Goal: Transaction & Acquisition: Subscribe to service/newsletter

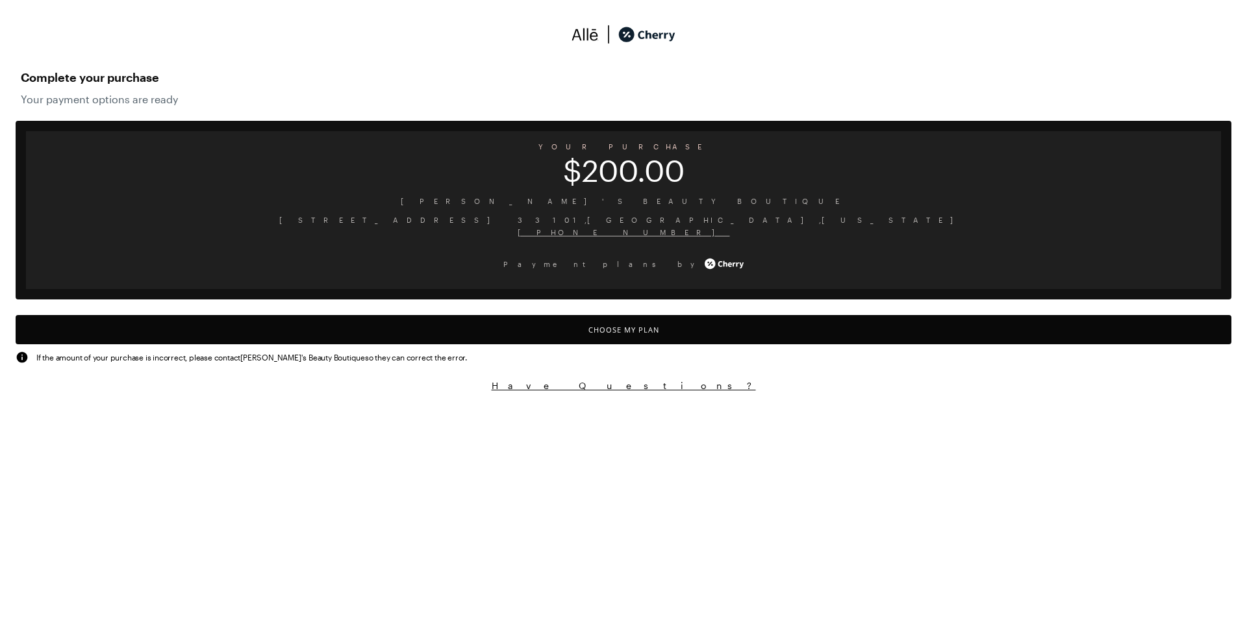
click at [650, 325] on button "Choose My Plan" at bounding box center [624, 329] width 1216 height 29
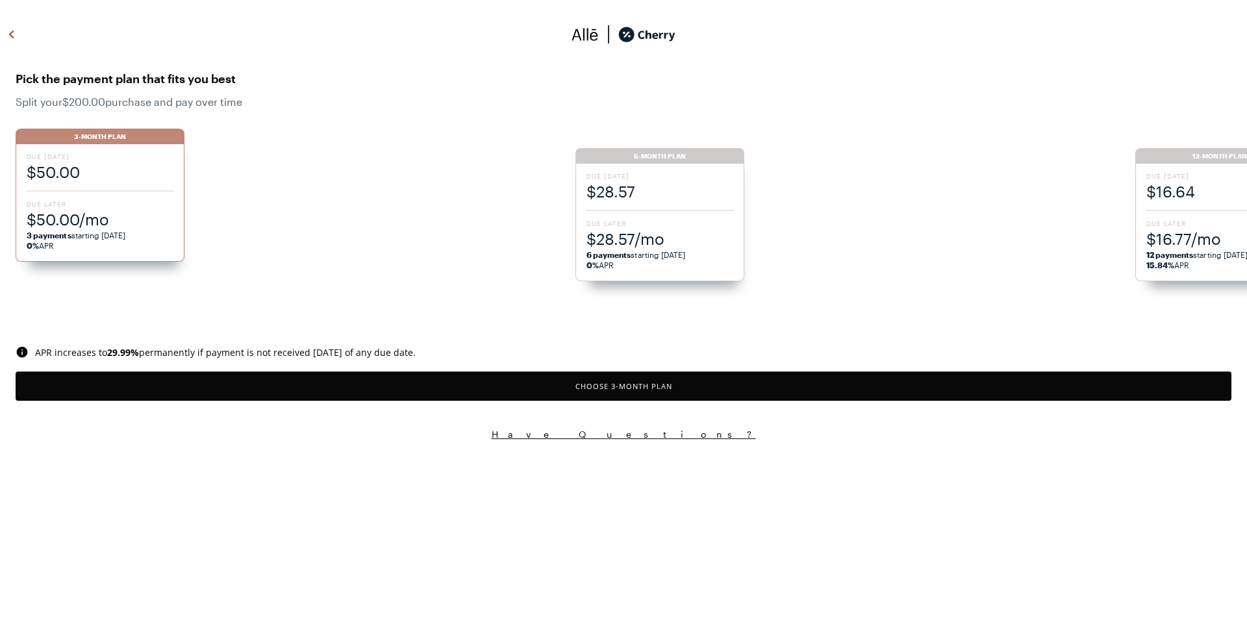
click at [488, 384] on button "Choose 3 -Month Plan" at bounding box center [624, 386] width 1216 height 29
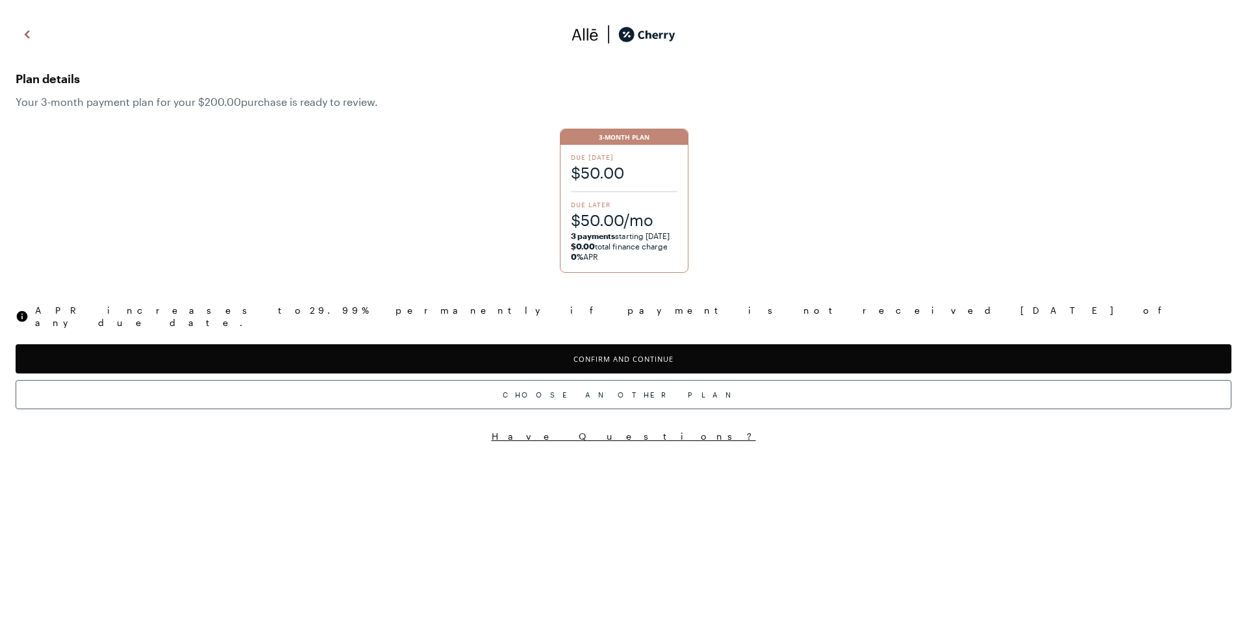
click at [495, 353] on button "Confirm and Continue" at bounding box center [624, 358] width 1216 height 29
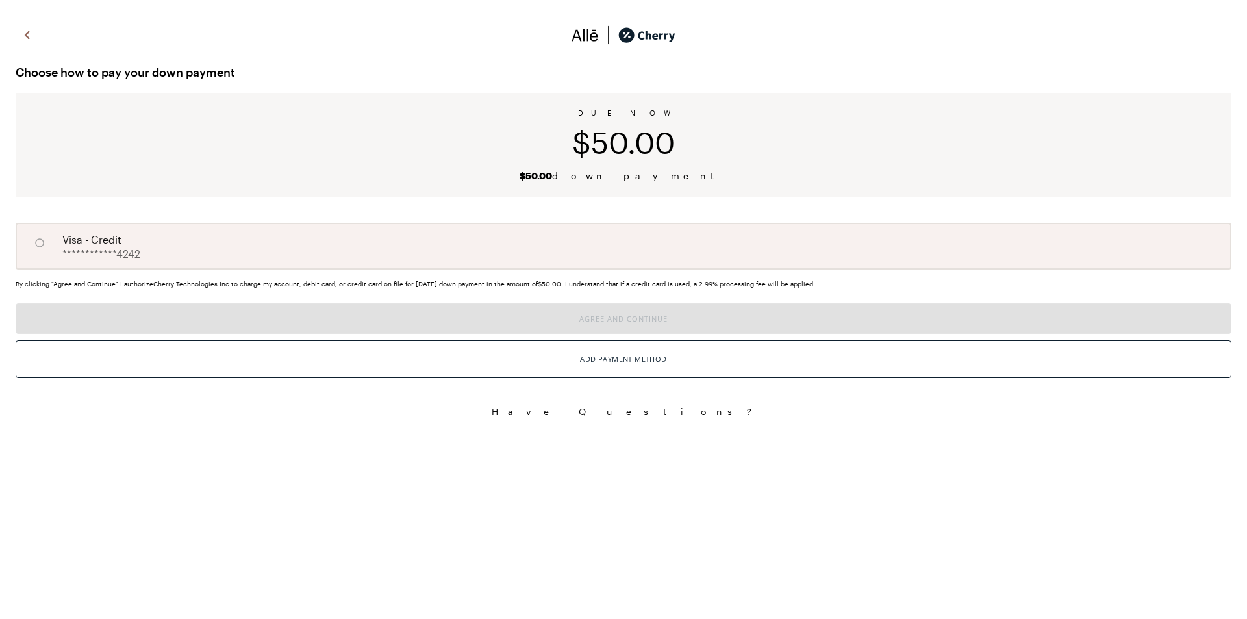
click at [495, 257] on div "**********" at bounding box center [624, 246] width 1216 height 47
radio input "true"
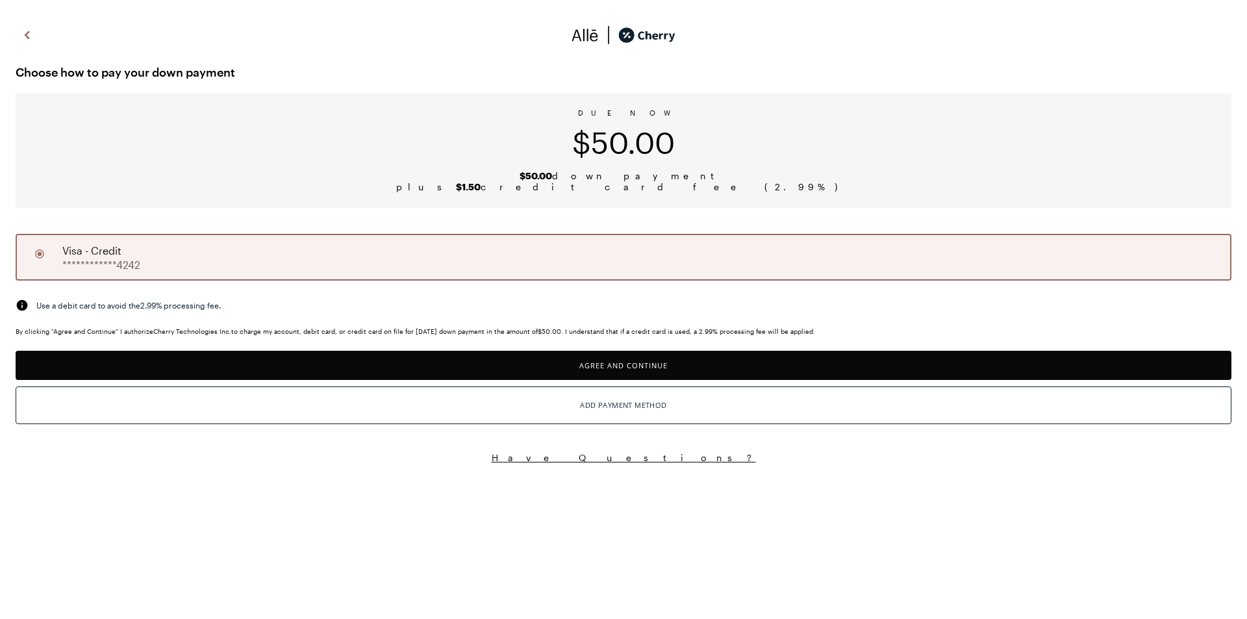
click at [535, 344] on div "By clicking "Agree and Continue" I authorize Cherry Technologies Inc. to charge…" at bounding box center [624, 378] width 1216 height 103
click at [537, 358] on button "Agree and Continue" at bounding box center [624, 365] width 1216 height 29
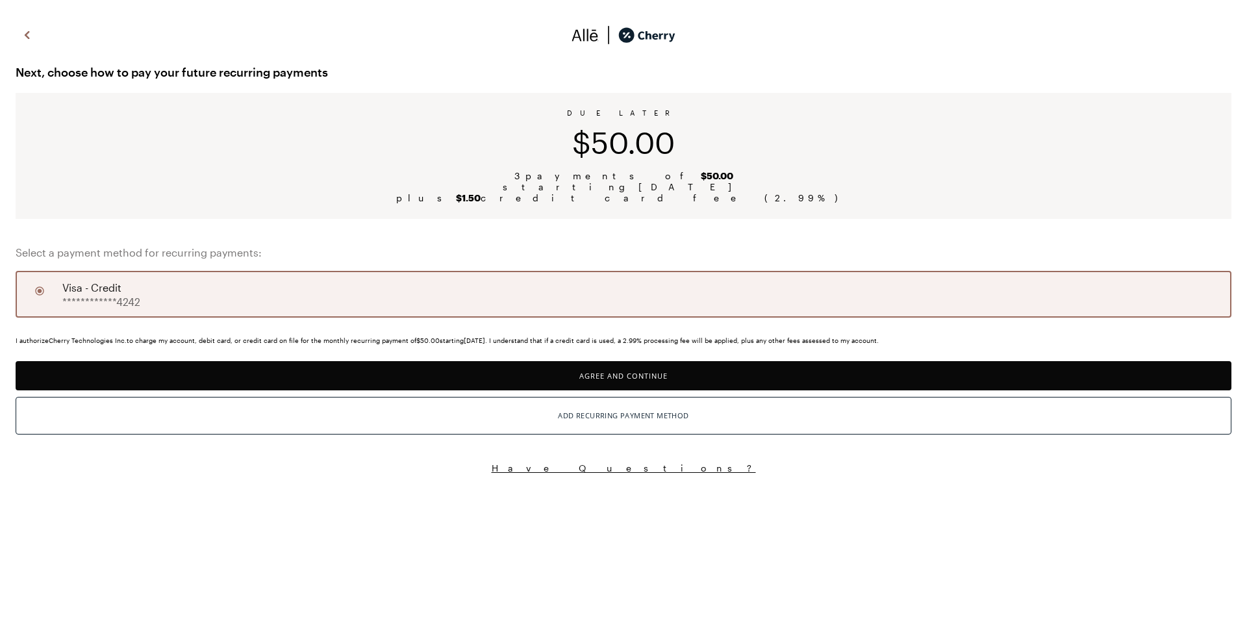
click at [548, 376] on button "Agree and Continue" at bounding box center [624, 375] width 1216 height 29
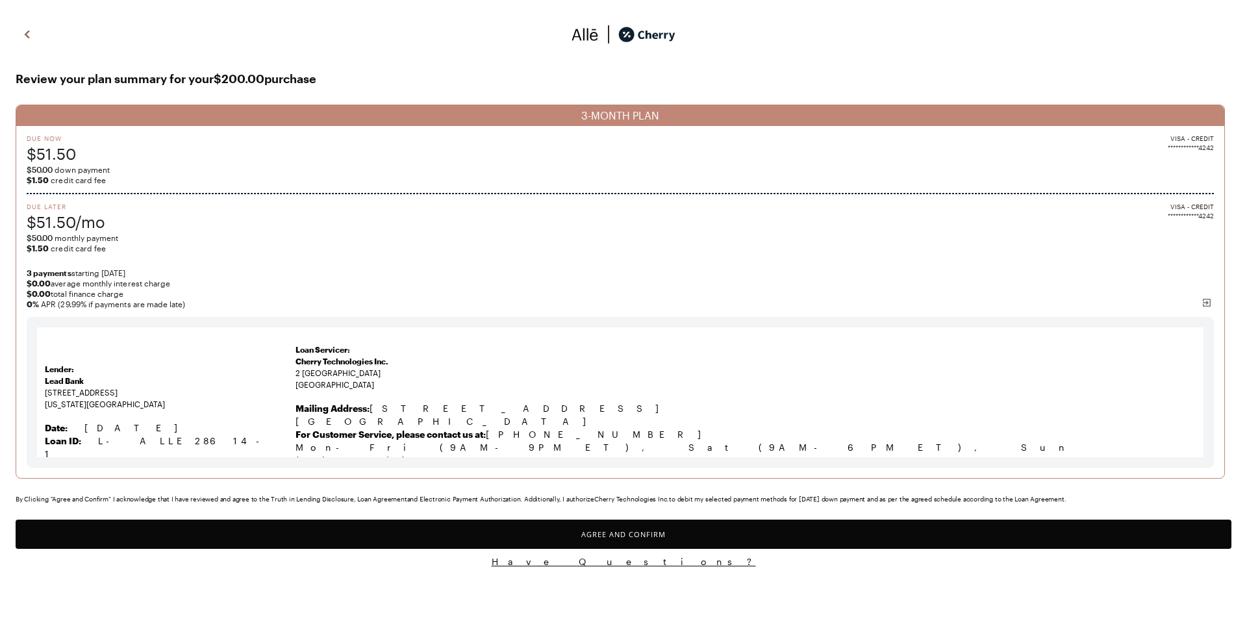
click at [564, 531] on button "Agree and Confirm" at bounding box center [624, 534] width 1216 height 29
